Goal: Task Accomplishment & Management: Manage account settings

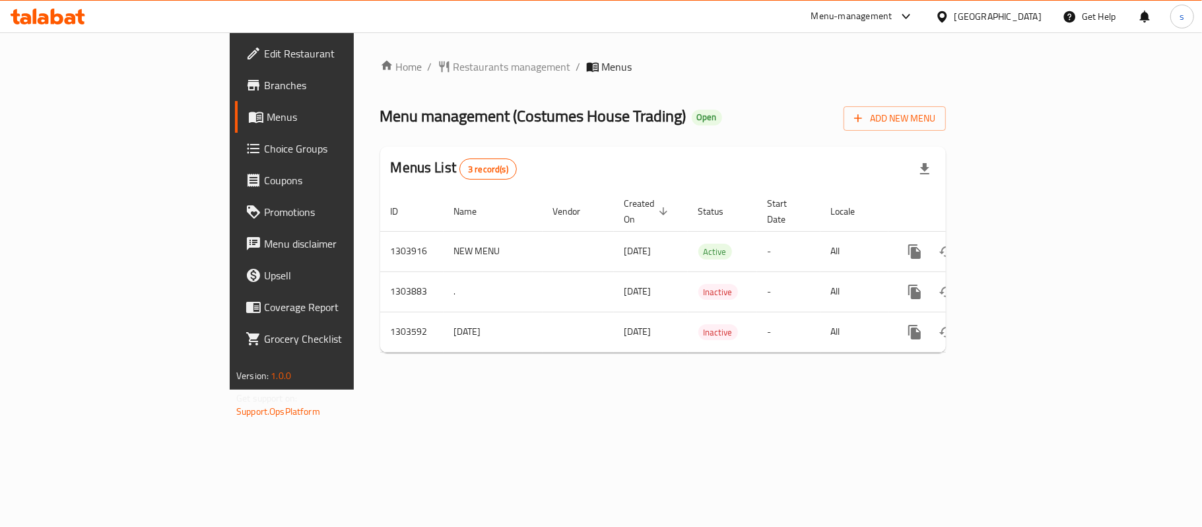
click at [1023, 19] on div "[GEOGRAPHIC_DATA]" at bounding box center [998, 16] width 87 height 15
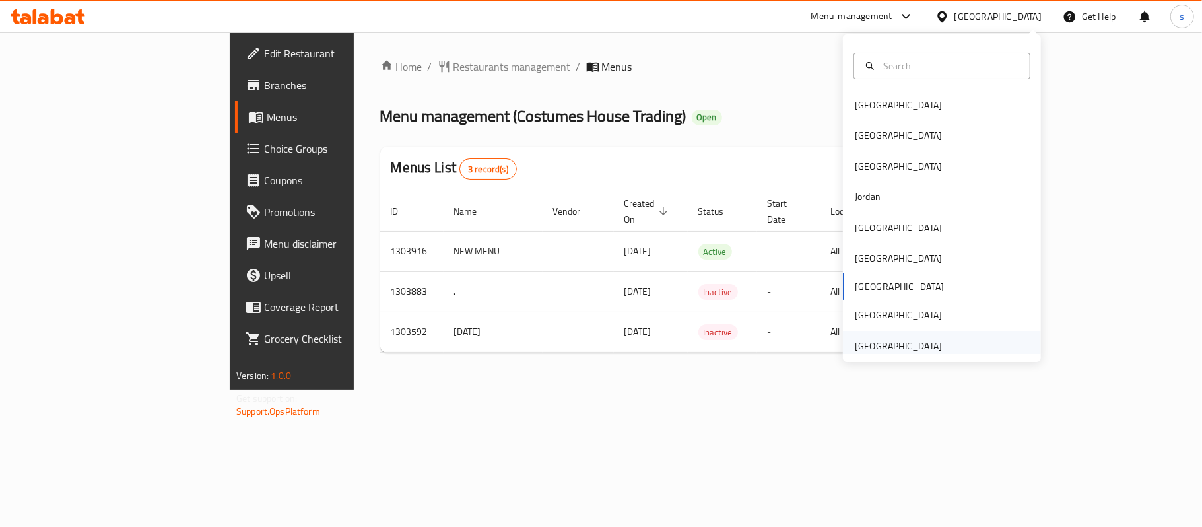
click at [870, 349] on div "[GEOGRAPHIC_DATA]" at bounding box center [898, 346] width 87 height 15
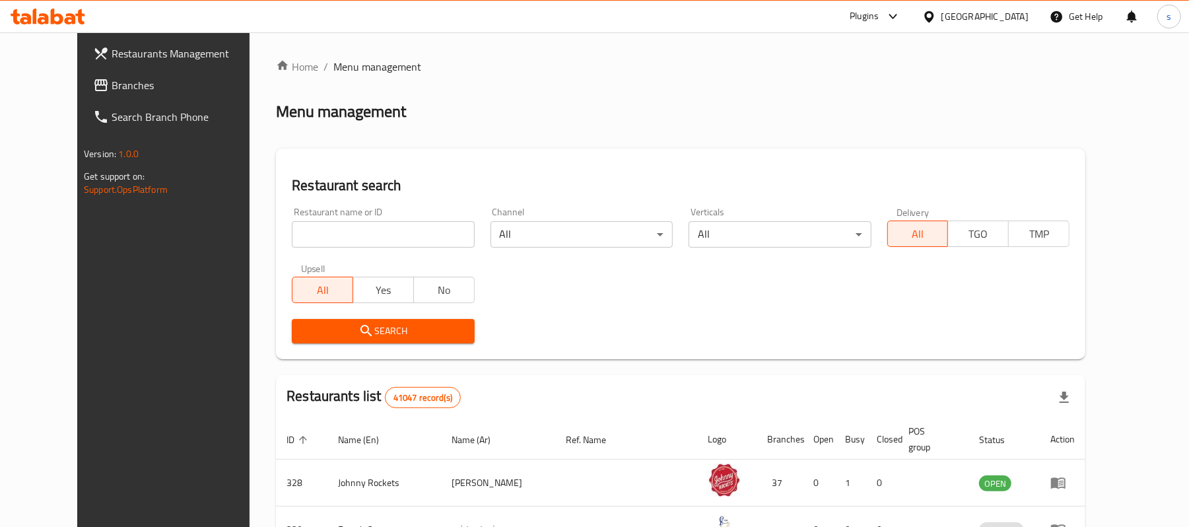
click at [77, 90] on div "Restaurants Management Branches Search Branch Phone Version: 1.0.0 Get support …" at bounding box center [594, 478] width 1035 height 893
click at [112, 90] on span "Branches" at bounding box center [189, 85] width 154 height 16
